Goal: Task Accomplishment & Management: Complete application form

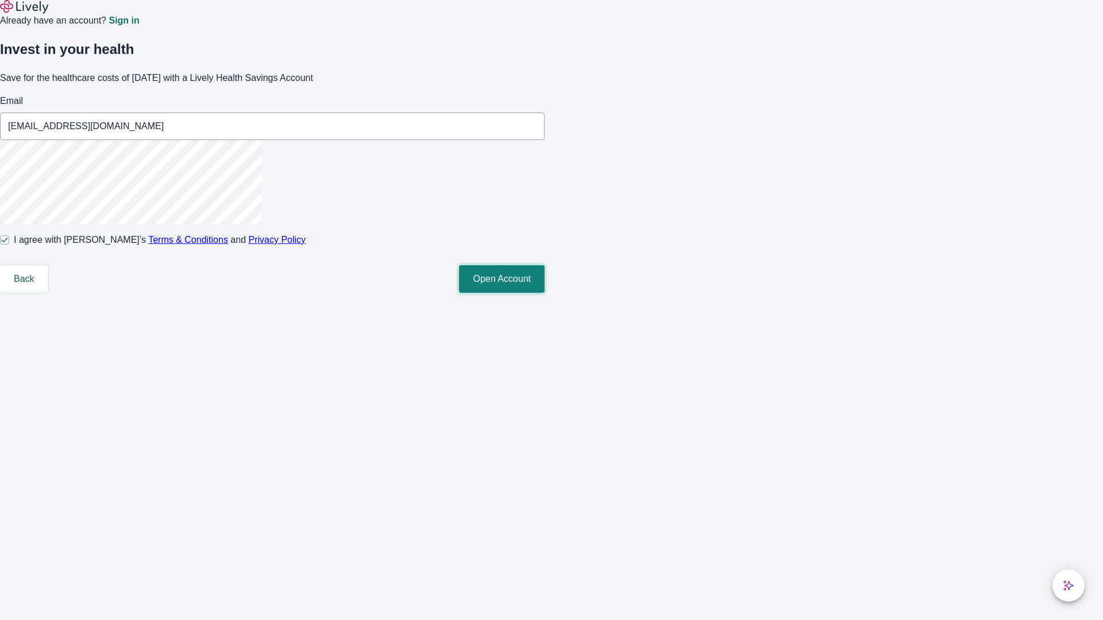
click at [545, 293] on button "Open Account" at bounding box center [502, 279] width 86 height 28
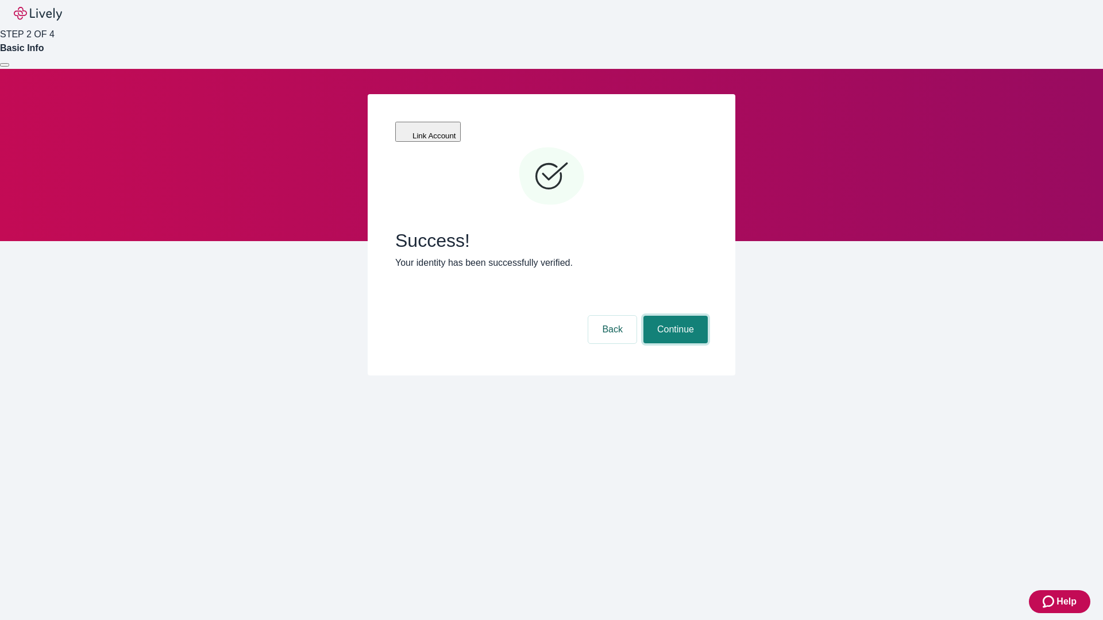
click at [674, 316] on button "Continue" at bounding box center [675, 330] width 64 height 28
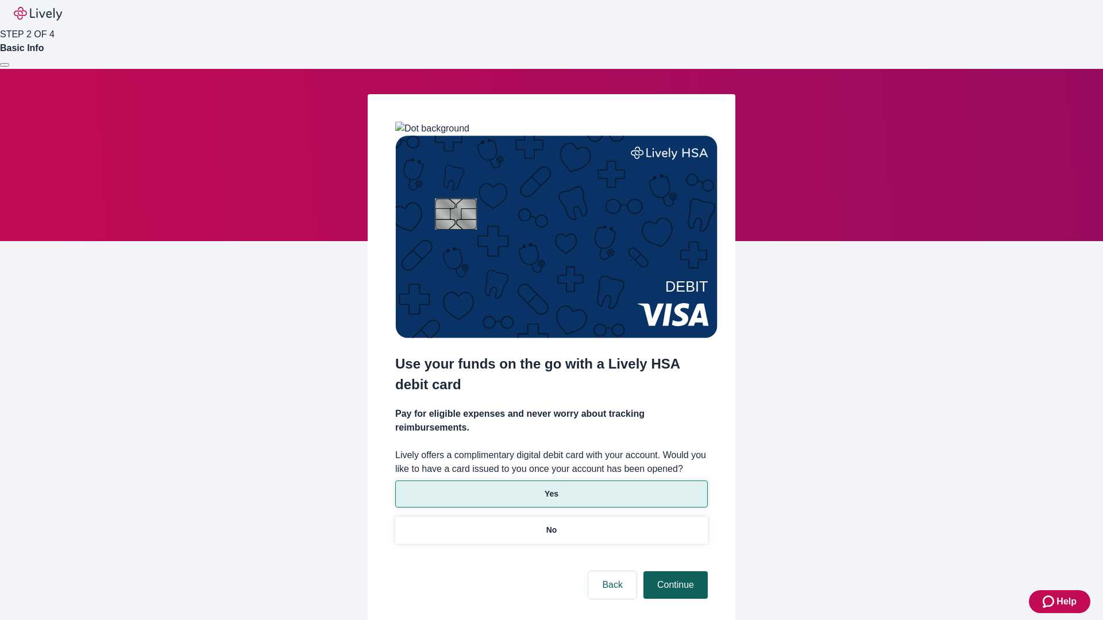
click at [551, 524] on p "No" at bounding box center [551, 530] width 11 height 12
click at [674, 572] on button "Continue" at bounding box center [675, 586] width 64 height 28
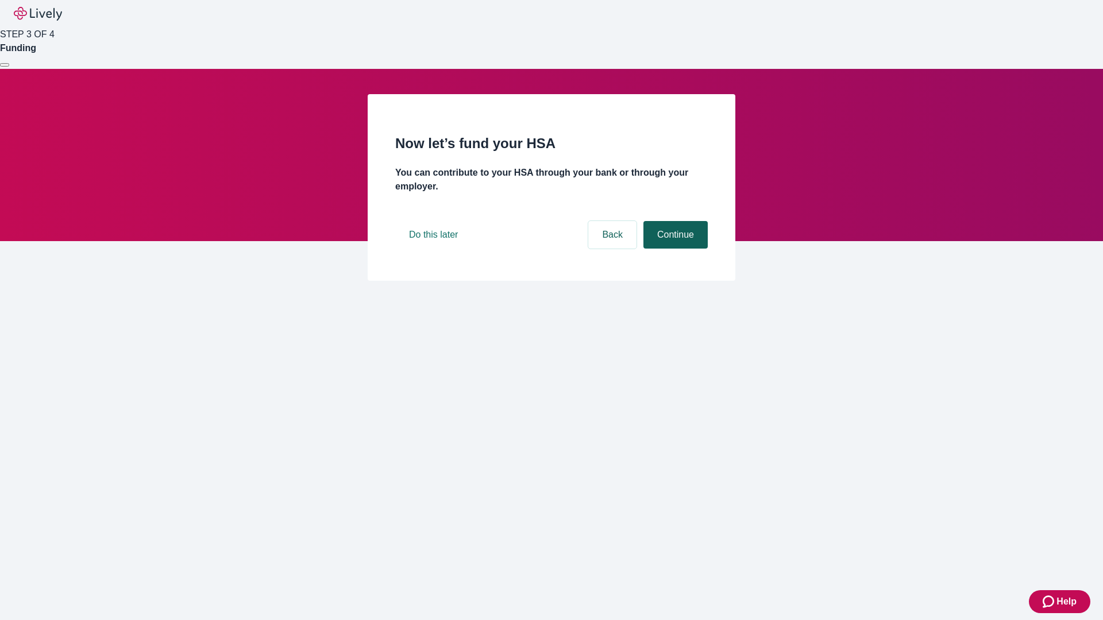
click at [674, 249] on button "Continue" at bounding box center [675, 235] width 64 height 28
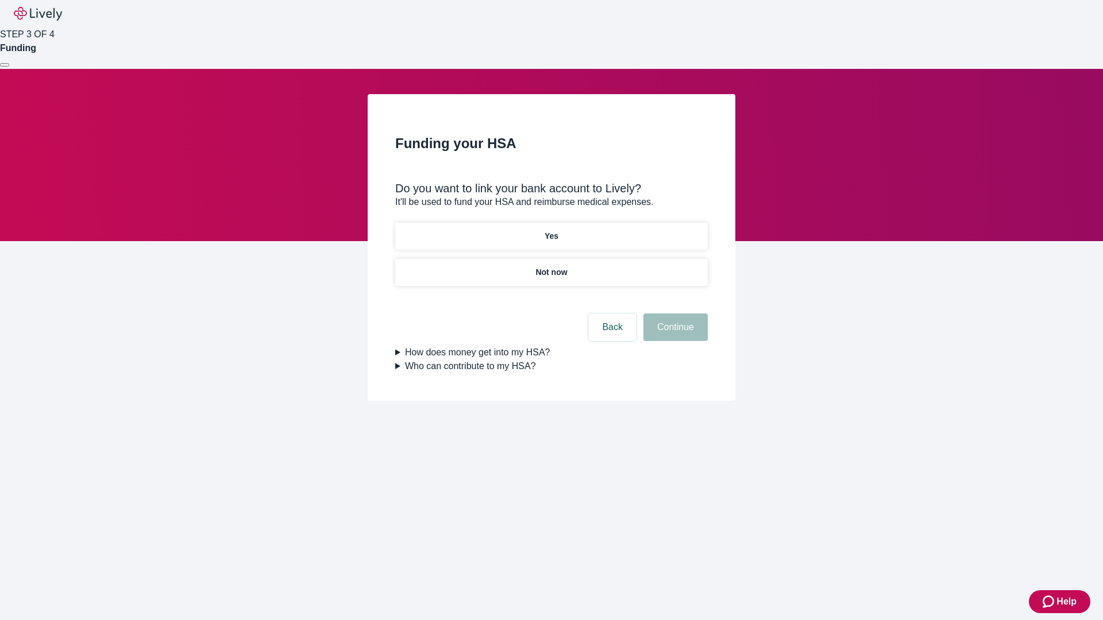
click at [551, 230] on p "Yes" at bounding box center [552, 236] width 14 height 12
click at [674, 314] on button "Continue" at bounding box center [675, 328] width 64 height 28
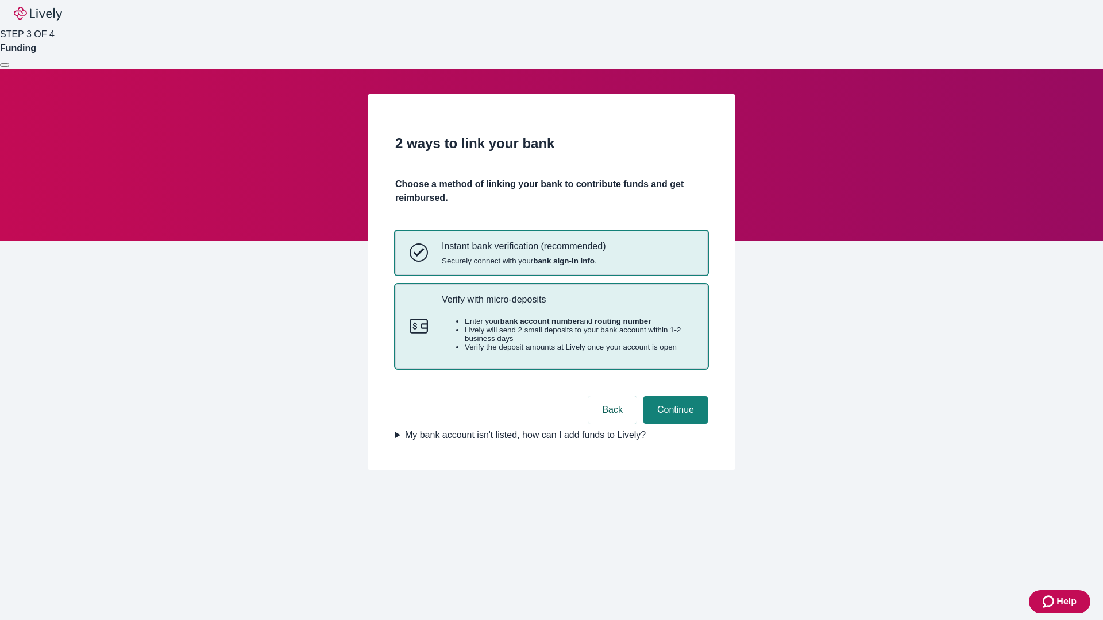
click at [567, 305] on p "Verify with micro-deposits" at bounding box center [568, 299] width 252 height 11
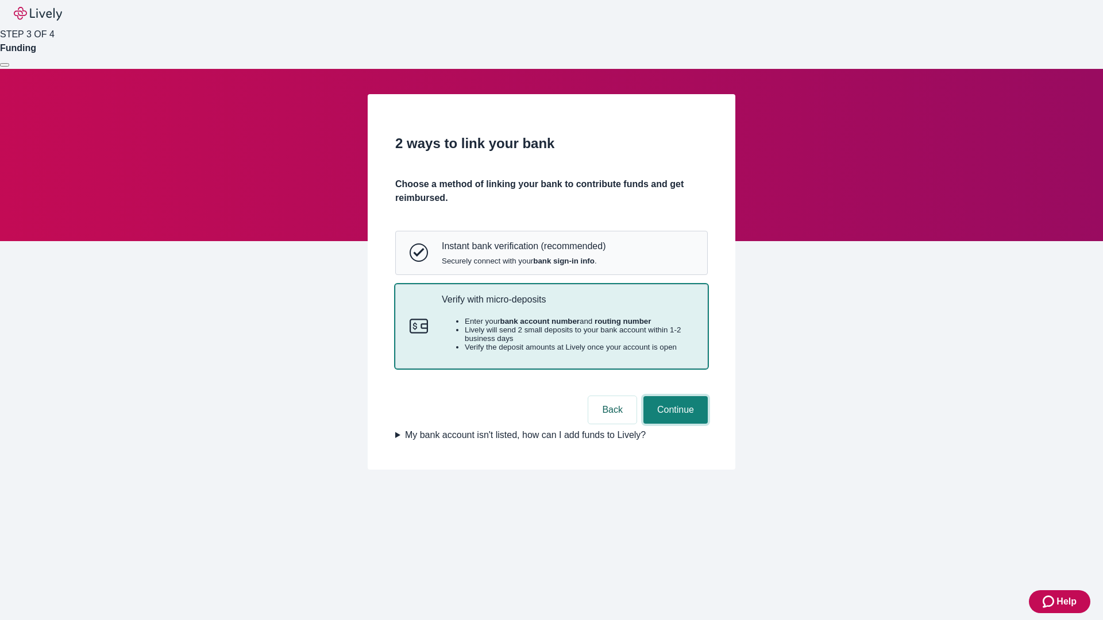
click at [674, 424] on button "Continue" at bounding box center [675, 410] width 64 height 28
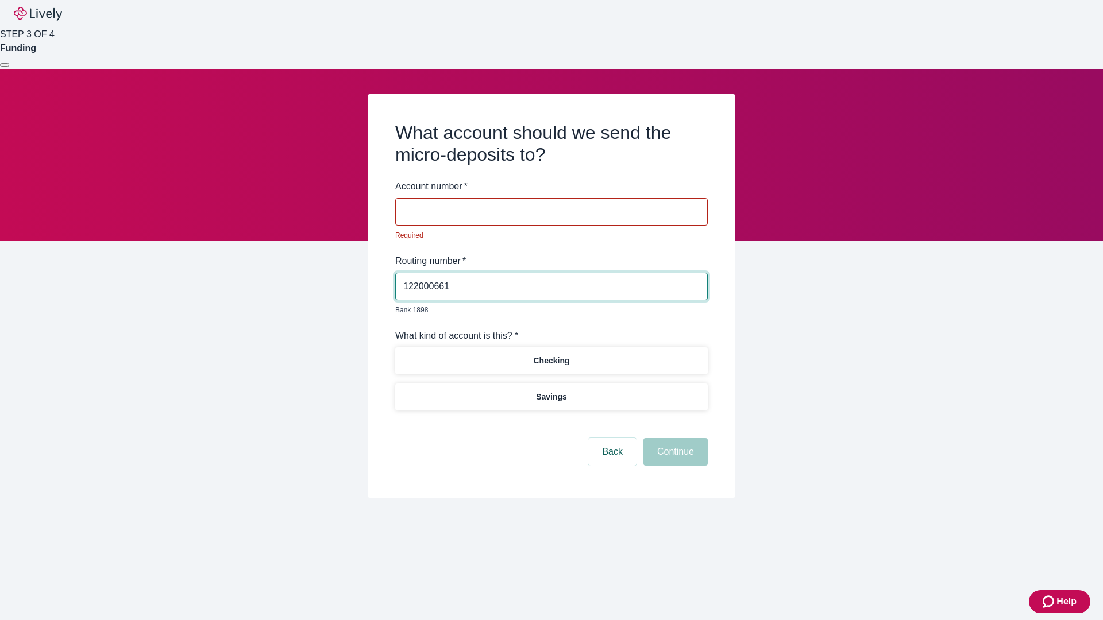
type input "122000661"
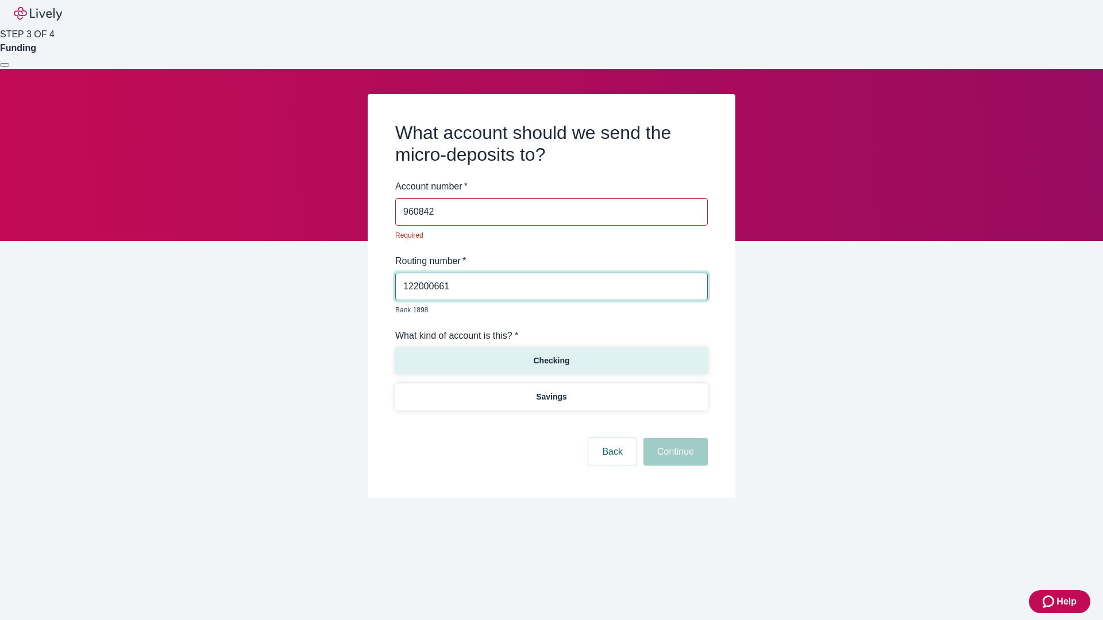
type input "960842"
click at [551, 355] on p "Checking" at bounding box center [551, 361] width 36 height 12
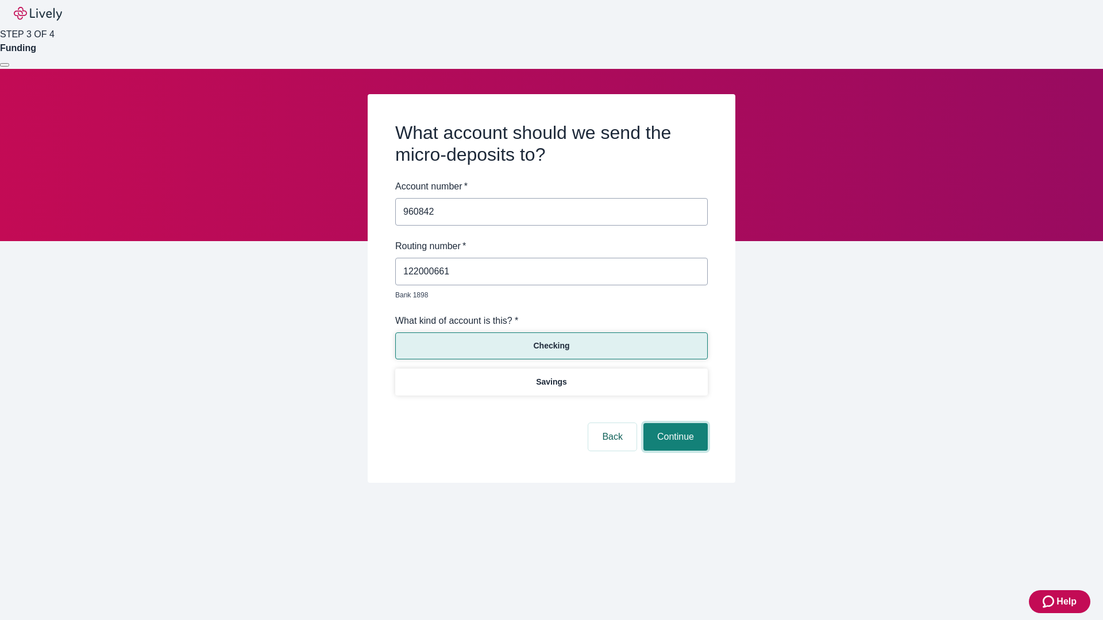
click at [674, 424] on button "Continue" at bounding box center [675, 437] width 64 height 28
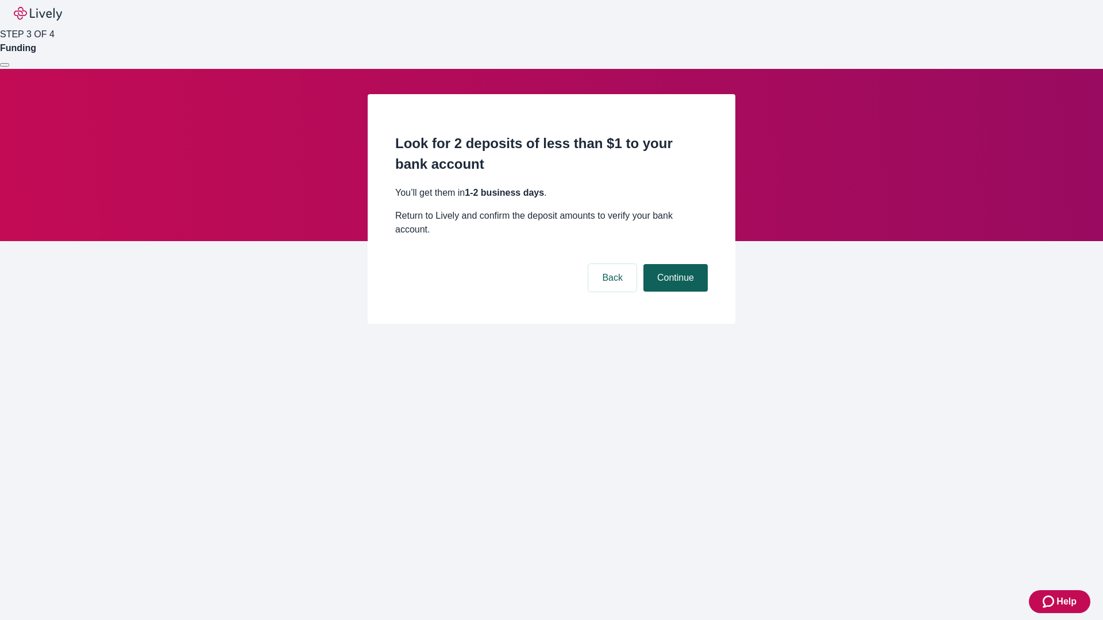
click at [674, 264] on button "Continue" at bounding box center [675, 278] width 64 height 28
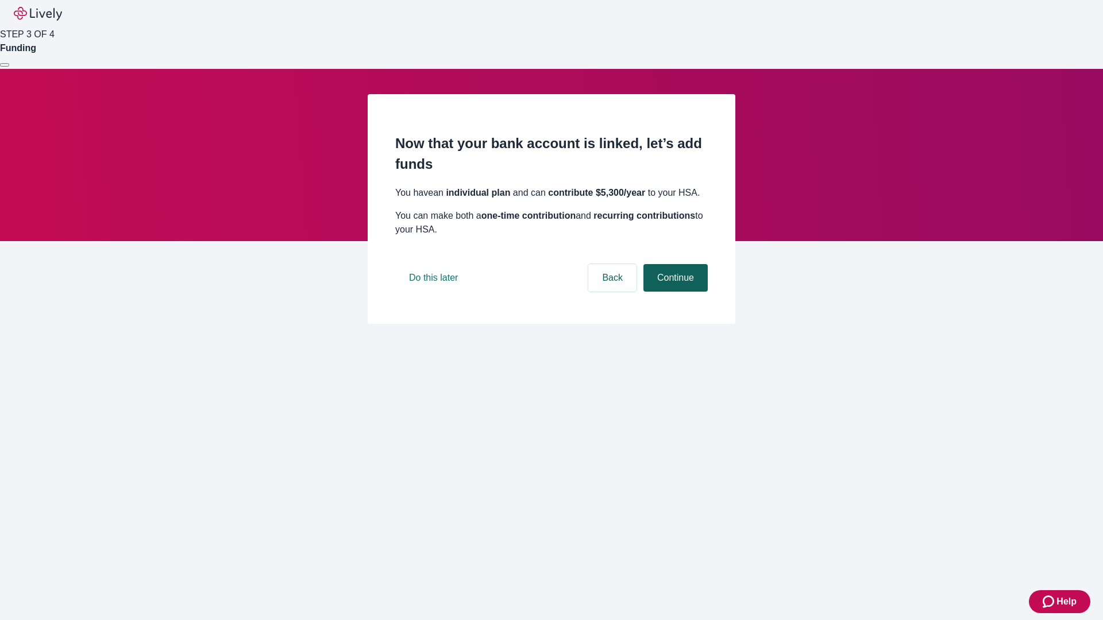
click at [674, 292] on button "Continue" at bounding box center [675, 278] width 64 height 28
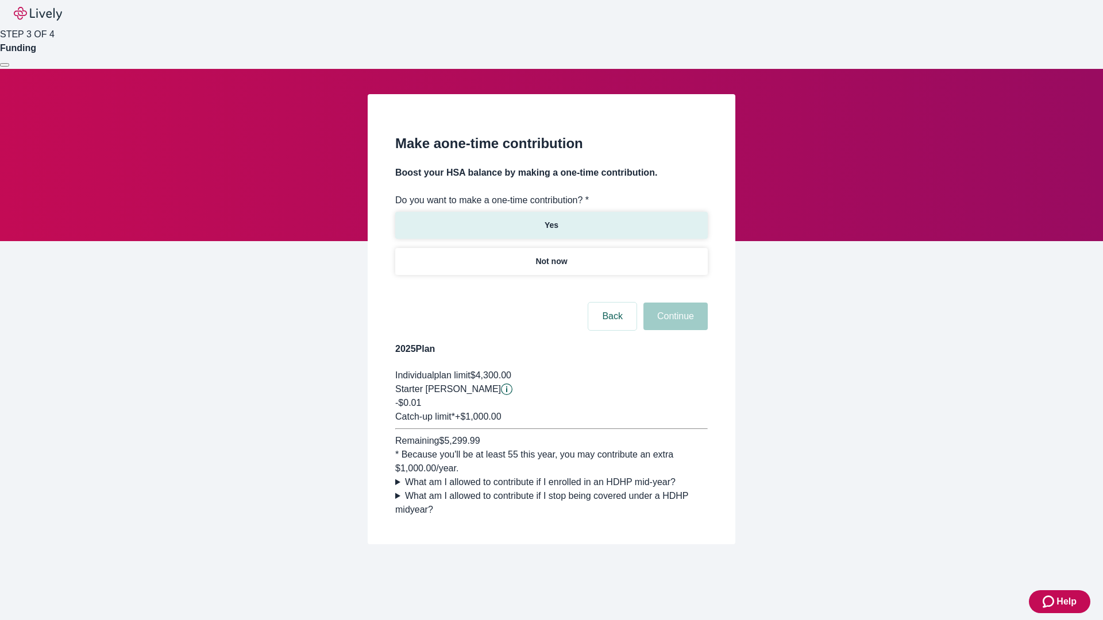
click at [551, 219] on p "Yes" at bounding box center [552, 225] width 14 height 12
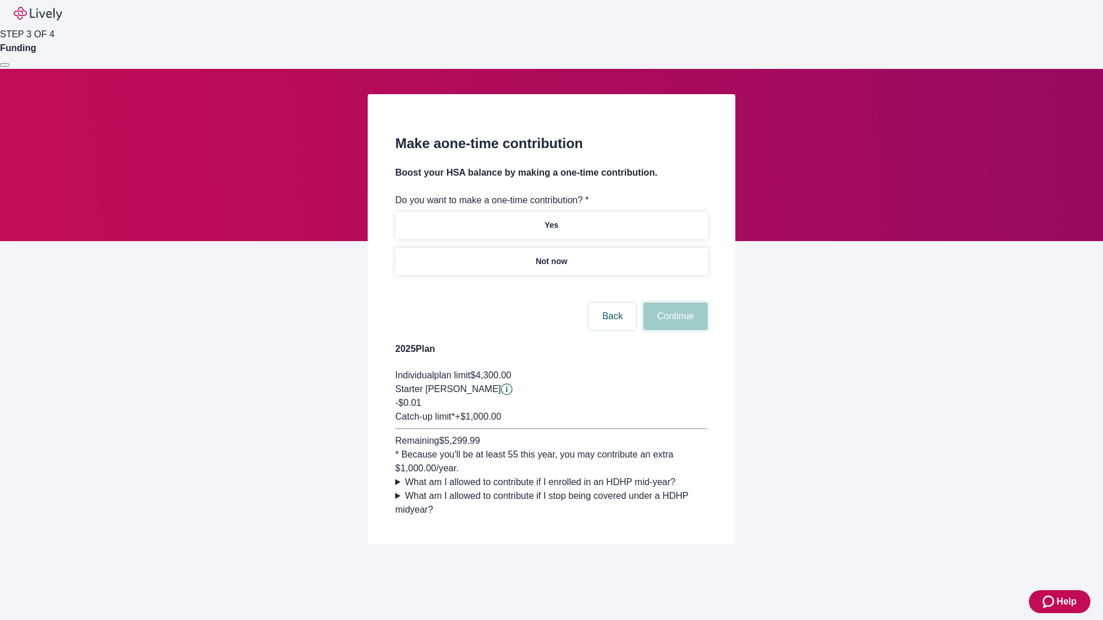
click at [674, 330] on button "Continue" at bounding box center [675, 317] width 64 height 28
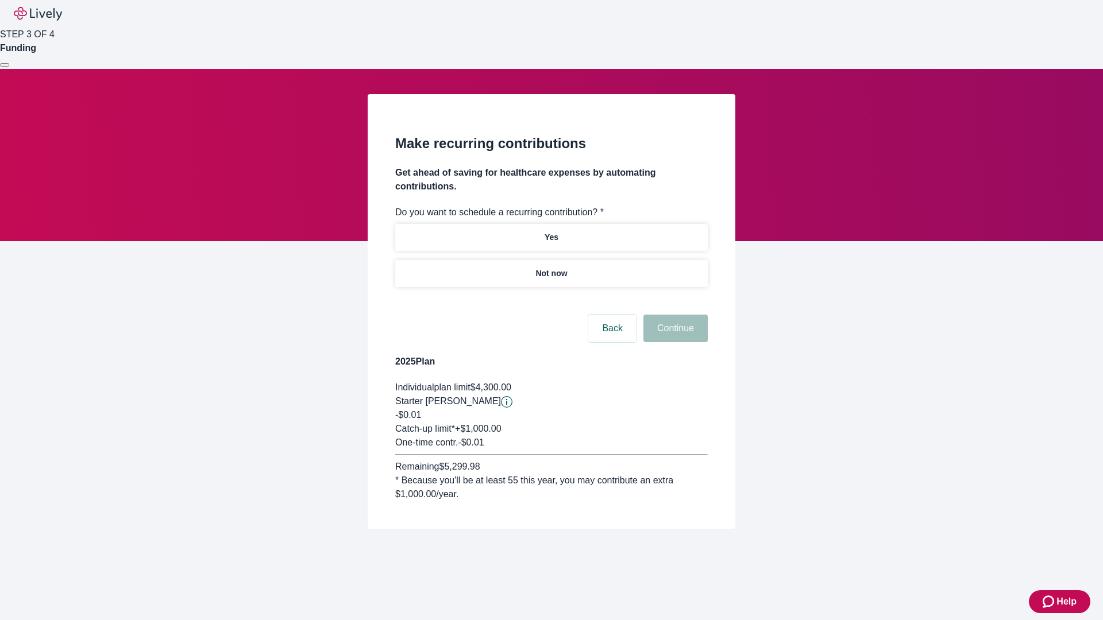
click at [551, 268] on p "Not now" at bounding box center [551, 274] width 32 height 12
click at [674, 315] on button "Continue" at bounding box center [675, 329] width 64 height 28
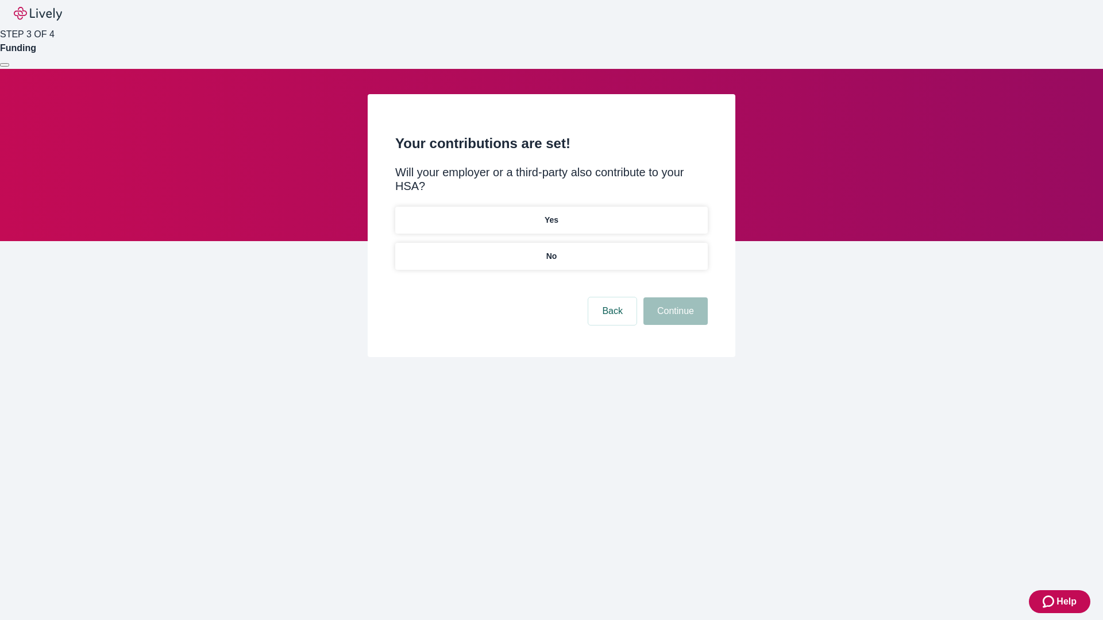
click at [551, 250] on p "No" at bounding box center [551, 256] width 11 height 12
click at [674, 298] on button "Continue" at bounding box center [675, 312] width 64 height 28
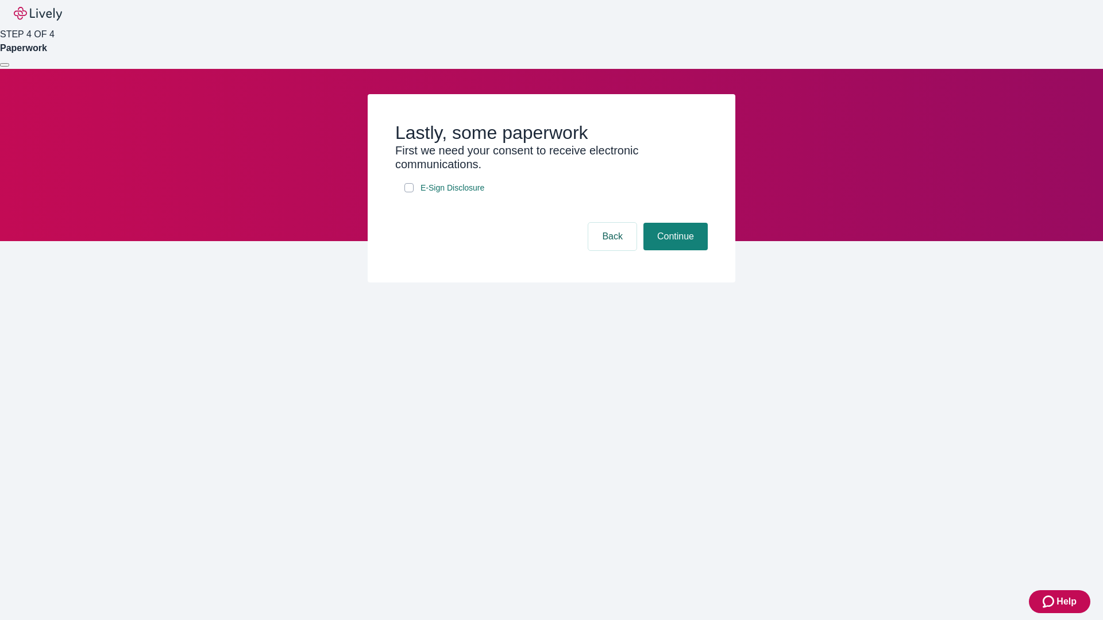
click at [409, 192] on input "E-Sign Disclosure" at bounding box center [408, 187] width 9 height 9
checkbox input "true"
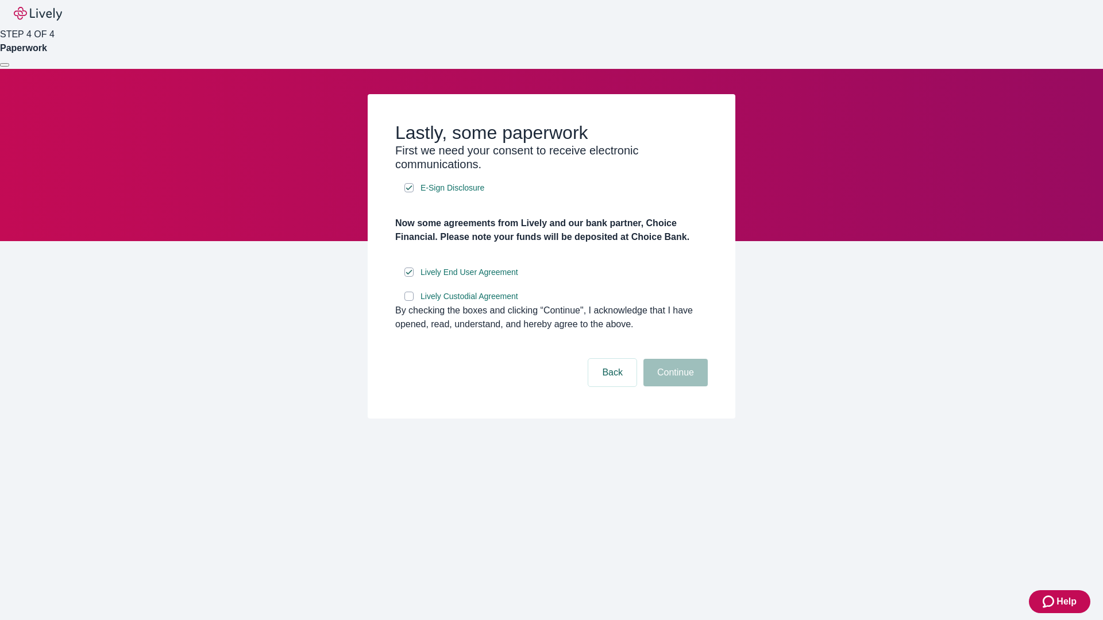
click at [409, 301] on input "Lively Custodial Agreement" at bounding box center [408, 296] width 9 height 9
checkbox input "true"
click at [674, 387] on button "Continue" at bounding box center [675, 373] width 64 height 28
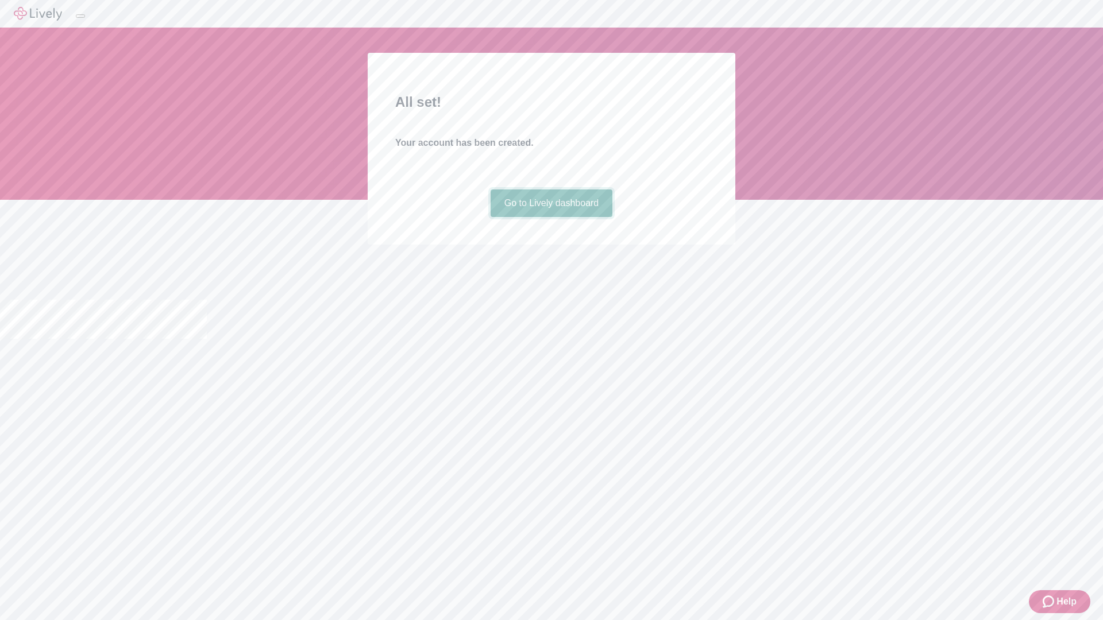
click at [551, 217] on link "Go to Lively dashboard" at bounding box center [552, 204] width 122 height 28
